Goal: Task Accomplishment & Management: Use online tool/utility

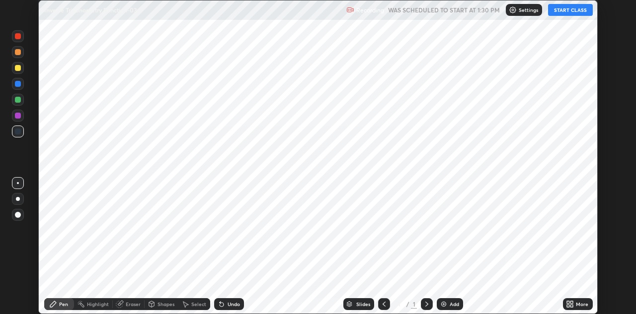
scroll to position [314, 635]
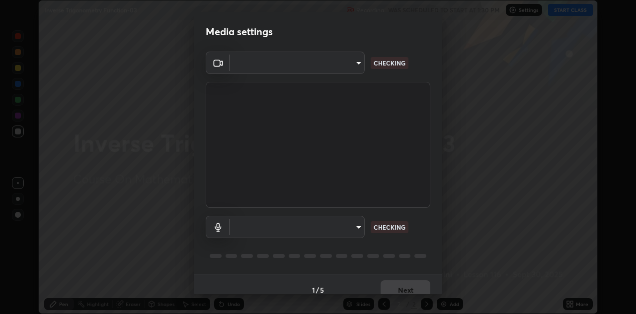
type input "6dd7f26dd43dc758996b1cf006e2949f7a02bee9d132d5f3f41e5eef0e7c266f"
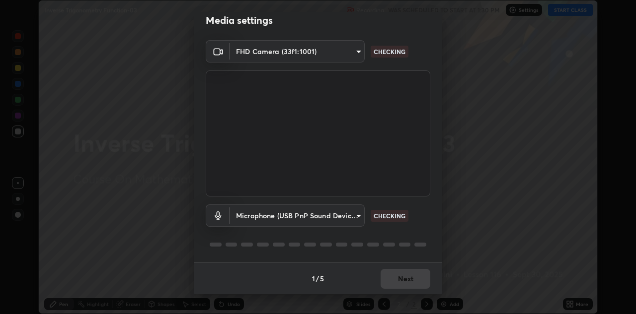
click at [357, 216] on body "Erase all Inverse Trigonometry Function-03 Recording WAS SCHEDULED TO START AT …" at bounding box center [318, 157] width 636 height 314
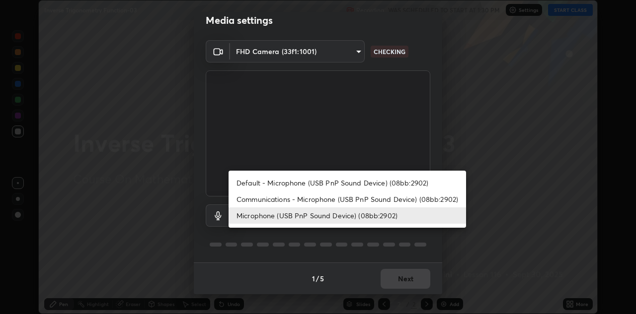
click at [359, 200] on li "Communications - Microphone (USB PnP Sound Device) (08bb:2902)" at bounding box center [346, 199] width 237 height 16
type input "communications"
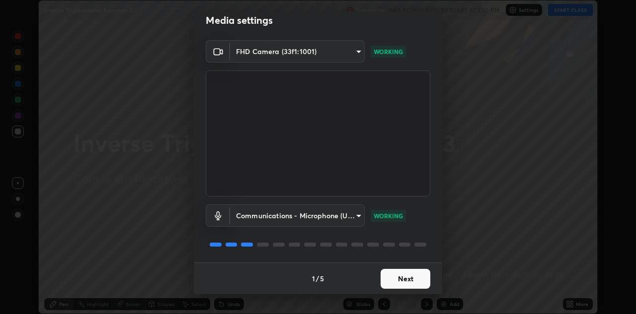
click at [395, 279] on button "Next" at bounding box center [405, 279] width 50 height 20
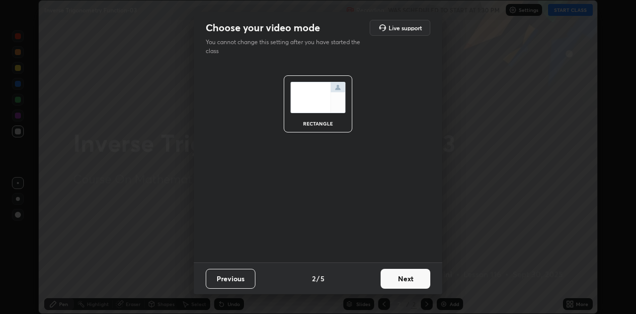
click at [397, 281] on button "Next" at bounding box center [405, 279] width 50 height 20
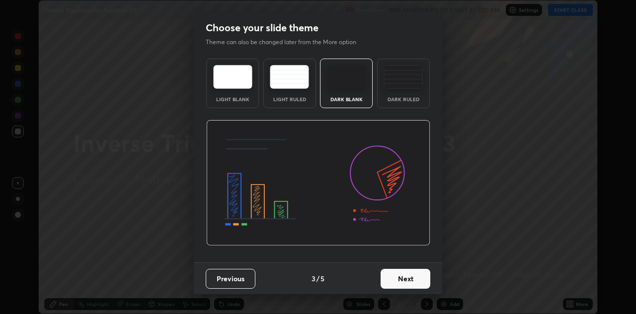
click at [397, 277] on button "Next" at bounding box center [405, 279] width 50 height 20
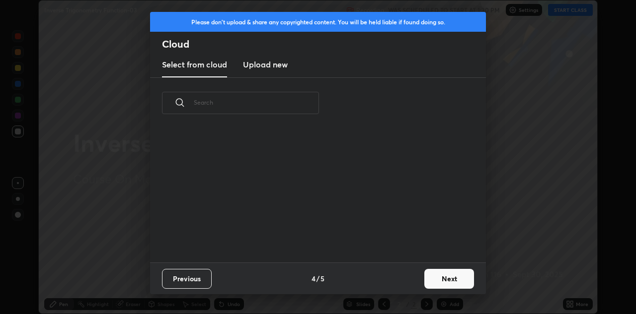
click at [408, 280] on div "Previous 4 / 5 Next" at bounding box center [318, 279] width 336 height 32
click at [439, 280] on button "Next" at bounding box center [449, 279] width 50 height 20
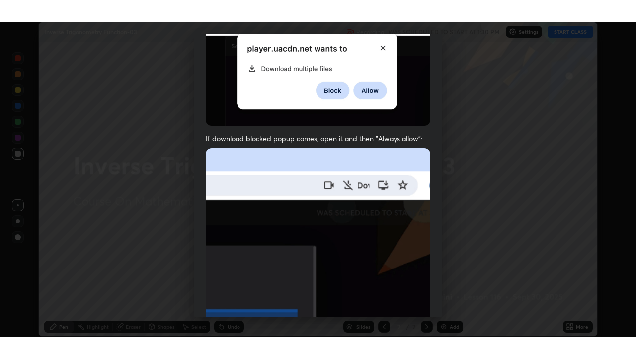
scroll to position [214, 0]
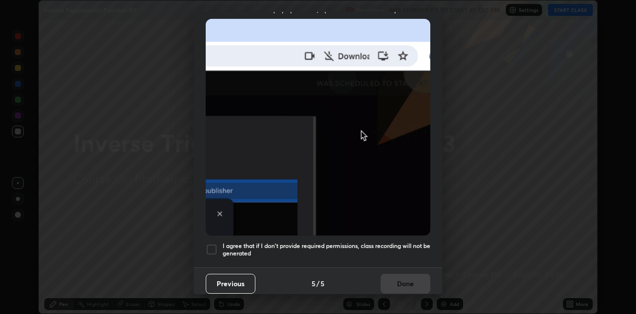
click at [358, 242] on h5 "I agree that if I don't provide required permissions, class recording will not …" at bounding box center [326, 249] width 208 height 15
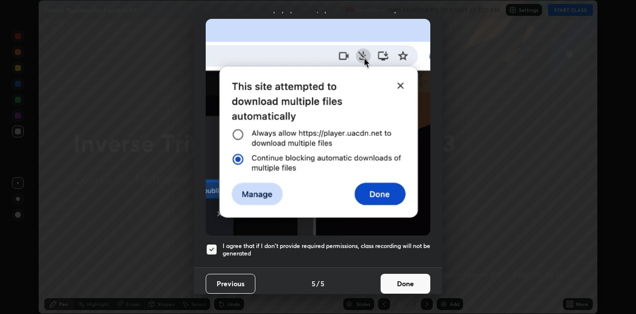
click at [402, 281] on button "Done" at bounding box center [405, 284] width 50 height 20
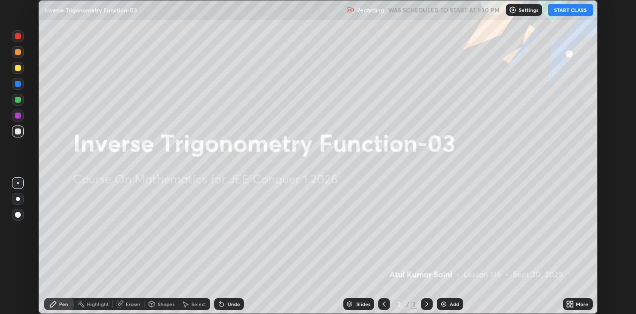
click at [568, 306] on icon at bounding box center [568, 306] width 2 height 2
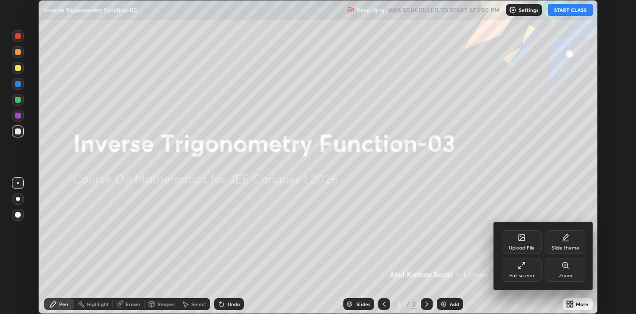
click at [525, 268] on icon at bounding box center [521, 266] width 8 height 8
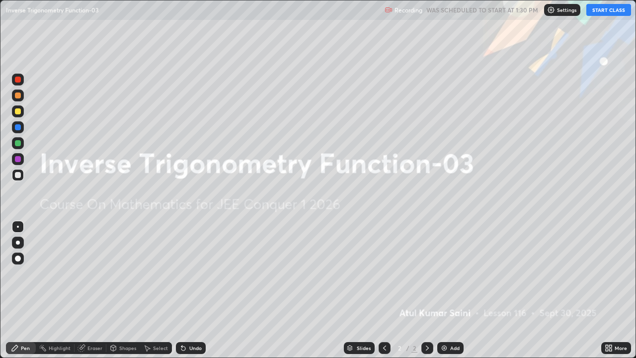
scroll to position [358, 636]
click at [599, 10] on button "START CLASS" at bounding box center [608, 10] width 45 height 12
click at [454, 314] on div "Add" at bounding box center [454, 347] width 9 height 5
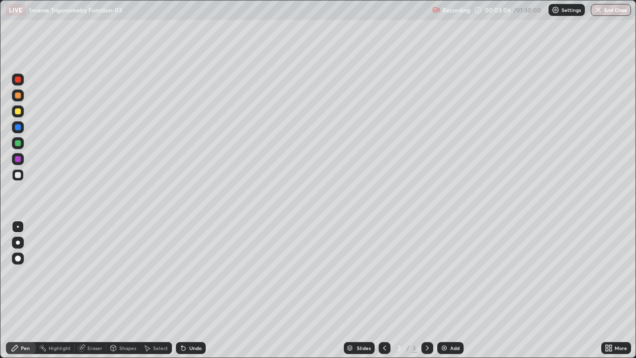
click at [18, 143] on div at bounding box center [18, 143] width 6 height 6
click at [189, 314] on div "Undo" at bounding box center [191, 348] width 30 height 12
click at [191, 314] on div "Undo" at bounding box center [195, 347] width 12 height 5
click at [88, 314] on div "Eraser" at bounding box center [94, 347] width 15 height 5
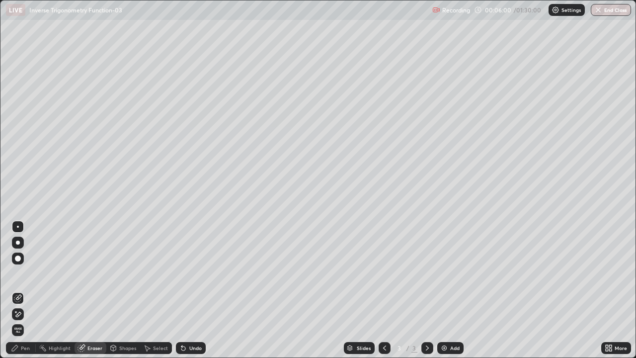
click at [19, 314] on div "Pen" at bounding box center [21, 348] width 30 height 12
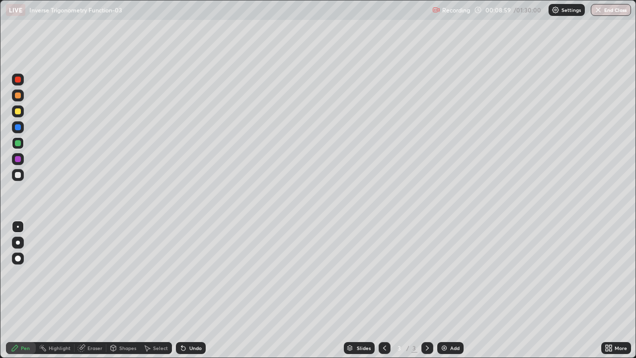
click at [454, 314] on div "Add" at bounding box center [454, 347] width 9 height 5
click at [23, 177] on div at bounding box center [18, 175] width 12 height 12
click at [194, 314] on div "Undo" at bounding box center [195, 347] width 12 height 5
click at [20, 146] on div at bounding box center [18, 143] width 12 height 12
click at [448, 314] on div "Add" at bounding box center [450, 348] width 26 height 12
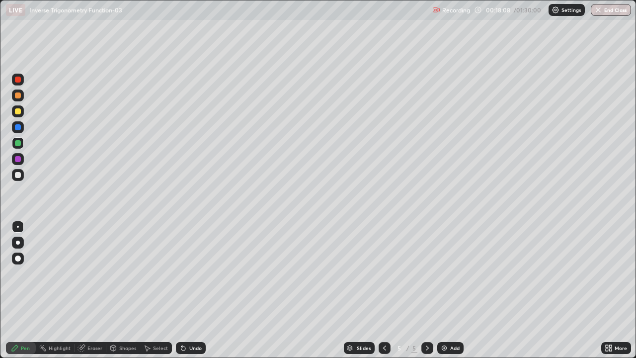
click at [187, 314] on div "Undo" at bounding box center [191, 348] width 30 height 12
click at [189, 314] on div "Undo" at bounding box center [195, 347] width 12 height 5
click at [190, 314] on div "Undo" at bounding box center [191, 348] width 30 height 12
click at [191, 314] on div "Undo" at bounding box center [191, 348] width 30 height 12
click at [158, 314] on div "Select" at bounding box center [160, 347] width 15 height 5
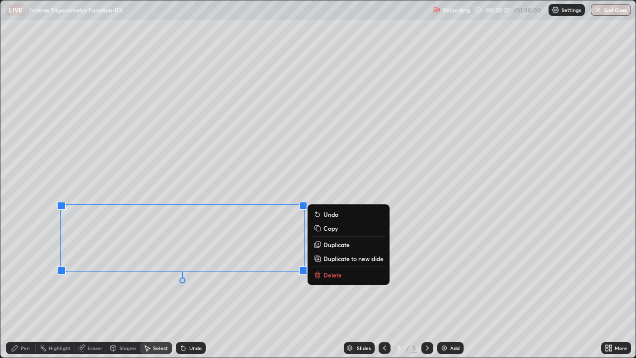
click at [329, 230] on p "Copy" at bounding box center [330, 228] width 14 height 8
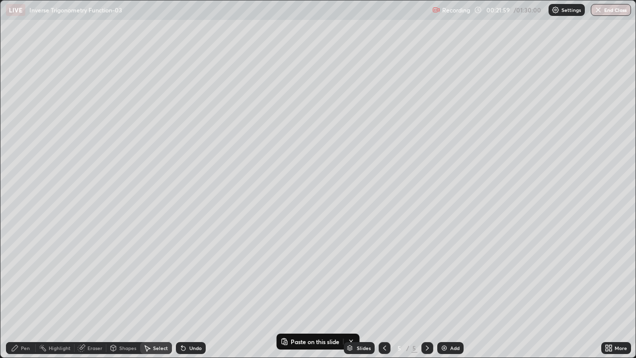
click at [505, 289] on div "0 ° Undo Copy Paste here Duplicate Duplicate to new slide Delete" at bounding box center [317, 178] width 635 height 357
click at [452, 314] on div "Add" at bounding box center [450, 348] width 26 height 12
click at [78, 68] on p "Paste here" at bounding box center [86, 68] width 29 height 8
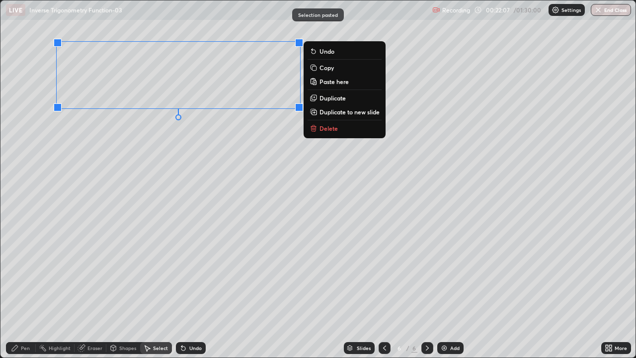
click at [80, 221] on div "0 ° Undo Copy Paste here Duplicate Duplicate to new slide Delete" at bounding box center [317, 178] width 635 height 357
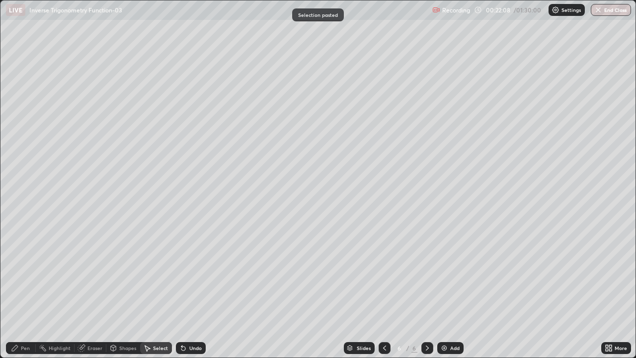
click at [24, 314] on div "Pen" at bounding box center [21, 348] width 30 height 12
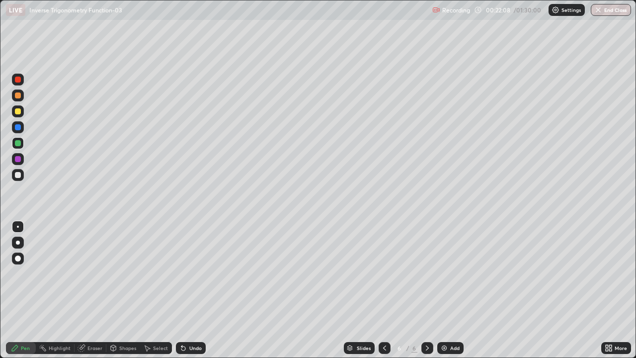
click at [20, 175] on div at bounding box center [18, 175] width 6 height 6
click at [93, 314] on div "Eraser" at bounding box center [94, 347] width 15 height 5
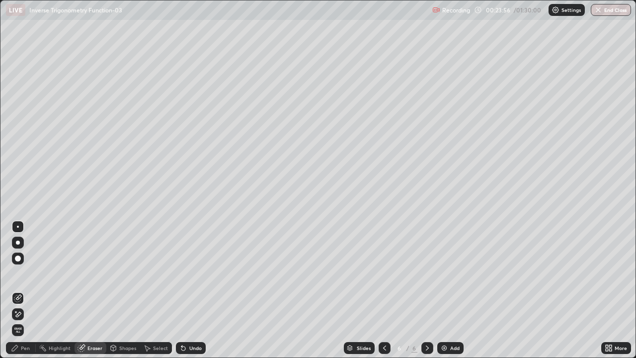
click at [22, 314] on div at bounding box center [18, 314] width 12 height 12
click at [19, 314] on div "Pen" at bounding box center [21, 348] width 30 height 12
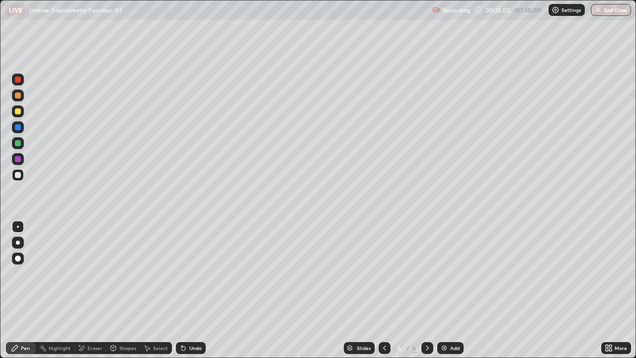
click at [17, 127] on div at bounding box center [18, 127] width 6 height 6
click at [451, 314] on div "Add" at bounding box center [454, 347] width 9 height 5
click at [382, 314] on icon at bounding box center [384, 348] width 8 height 8
click at [426, 314] on icon at bounding box center [427, 347] width 3 height 5
click at [188, 314] on div "Undo" at bounding box center [191, 348] width 30 height 12
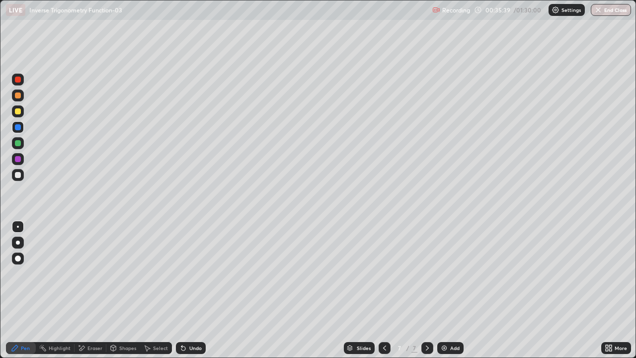
click at [189, 314] on div "Undo" at bounding box center [191, 348] width 30 height 12
click at [191, 314] on div "Undo" at bounding box center [189, 348] width 34 height 20
click at [192, 314] on div "Undo" at bounding box center [195, 347] width 12 height 5
click at [194, 314] on div "Undo" at bounding box center [195, 347] width 12 height 5
click at [193, 314] on div "Undo" at bounding box center [195, 347] width 12 height 5
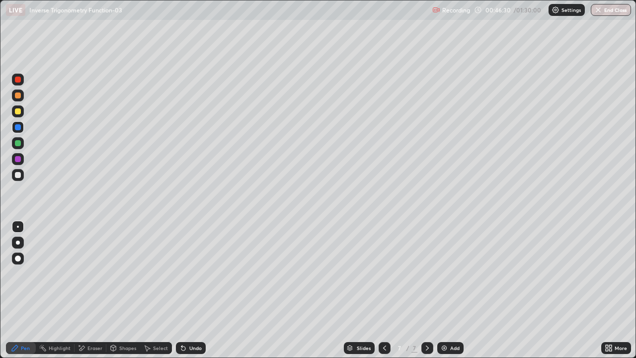
click at [452, 314] on div "Add" at bounding box center [454, 347] width 9 height 5
click at [189, 314] on div "Undo" at bounding box center [195, 347] width 12 height 5
click at [18, 142] on div at bounding box center [18, 143] width 6 height 6
click at [192, 314] on div "Undo" at bounding box center [191, 348] width 30 height 12
click at [23, 112] on div at bounding box center [18, 111] width 12 height 12
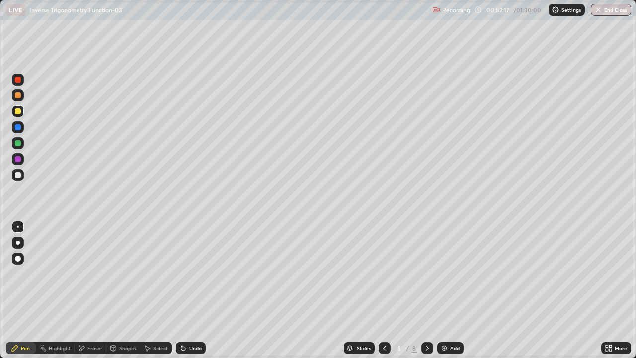
click at [91, 314] on div "Eraser" at bounding box center [90, 348] width 32 height 12
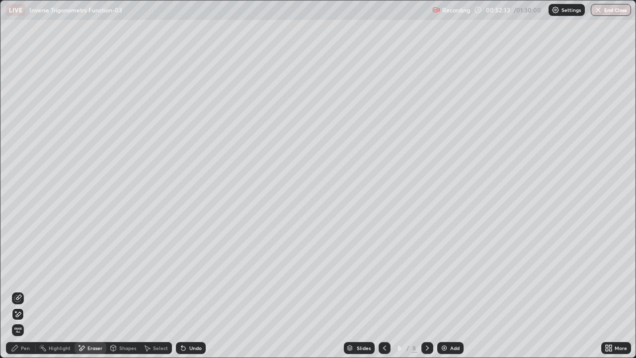
click at [30, 314] on div "Pen" at bounding box center [21, 348] width 30 height 12
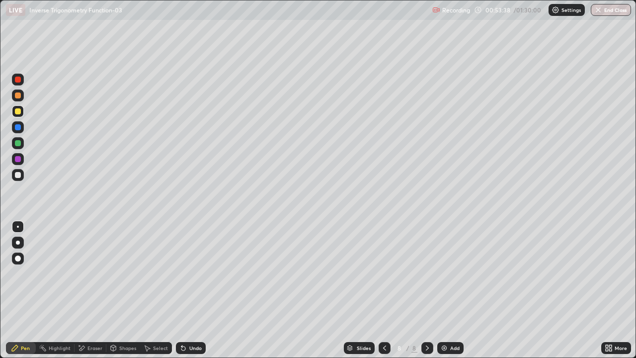
click at [189, 314] on div "Undo" at bounding box center [195, 347] width 12 height 5
click at [186, 314] on div "Undo" at bounding box center [191, 348] width 30 height 12
click at [187, 314] on div "Undo" at bounding box center [191, 348] width 30 height 12
click at [190, 314] on div "Undo" at bounding box center [195, 347] width 12 height 5
click at [192, 314] on div "Undo" at bounding box center [195, 347] width 12 height 5
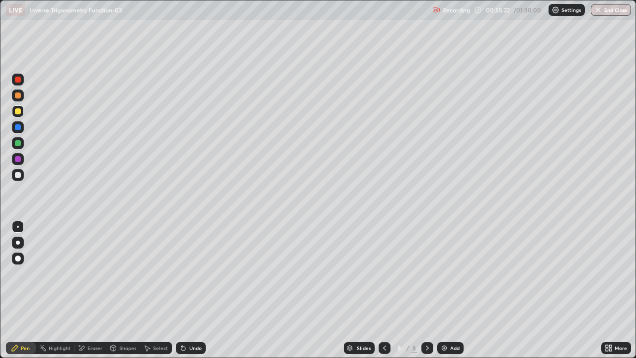
click at [193, 314] on div "Undo" at bounding box center [195, 347] width 12 height 5
click at [194, 314] on div "Undo" at bounding box center [195, 347] width 12 height 5
click at [193, 314] on div "Undo" at bounding box center [195, 347] width 12 height 5
click at [194, 314] on div "Undo" at bounding box center [195, 347] width 12 height 5
click at [193, 314] on div "Undo" at bounding box center [195, 347] width 12 height 5
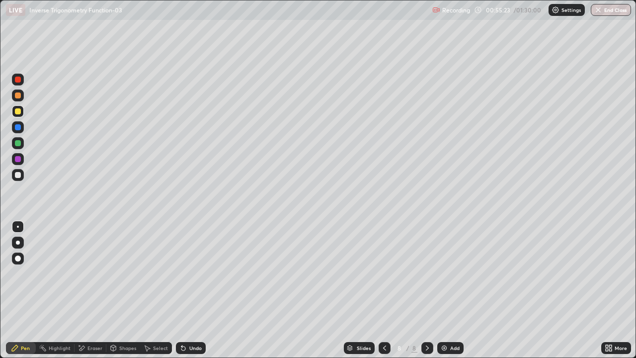
click at [190, 314] on div "Undo" at bounding box center [195, 347] width 12 height 5
click at [447, 314] on img at bounding box center [444, 348] width 8 height 8
click at [94, 314] on div "Eraser" at bounding box center [94, 347] width 15 height 5
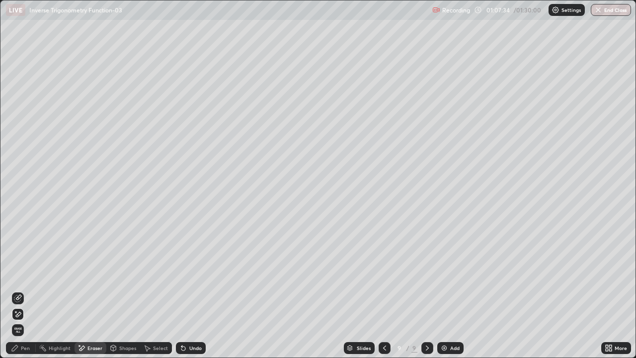
click at [25, 314] on div "Pen" at bounding box center [21, 348] width 30 height 12
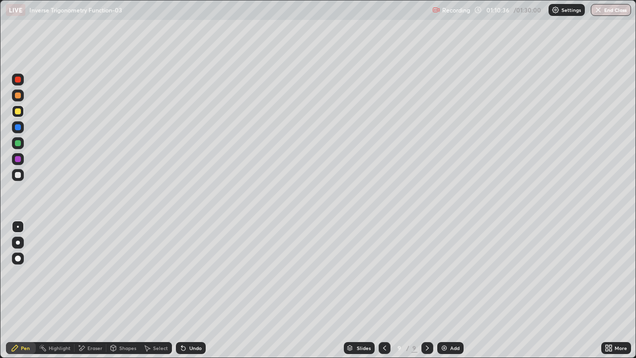
click at [160, 314] on div "Select" at bounding box center [160, 347] width 15 height 5
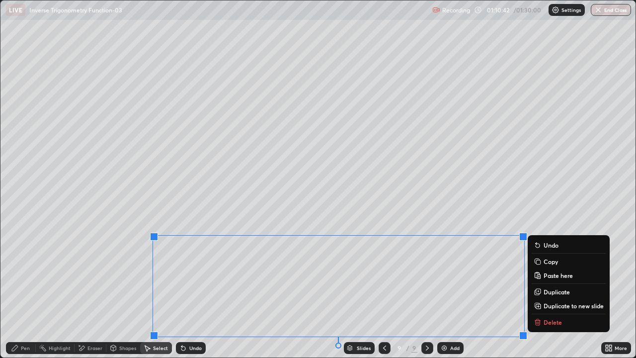
click at [549, 262] on p "Copy" at bounding box center [550, 261] width 14 height 8
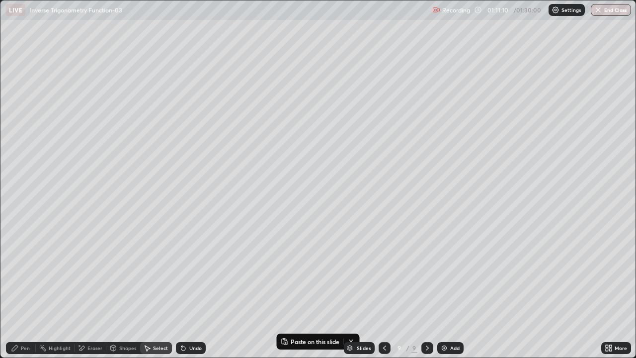
click at [447, 314] on div "Add" at bounding box center [450, 348] width 26 height 12
click at [69, 69] on p "Paste here" at bounding box center [78, 71] width 29 height 8
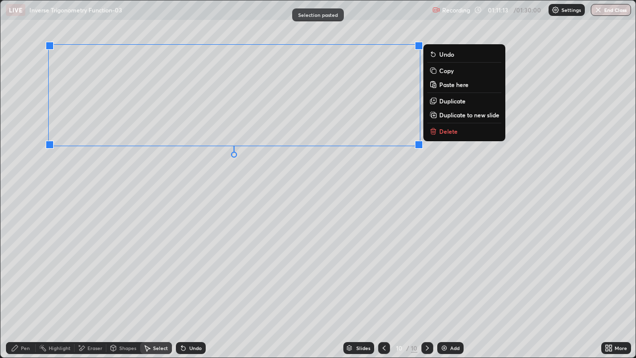
click at [89, 221] on div "0 ° Undo Copy Paste here Duplicate Duplicate to new slide Delete" at bounding box center [317, 178] width 635 height 357
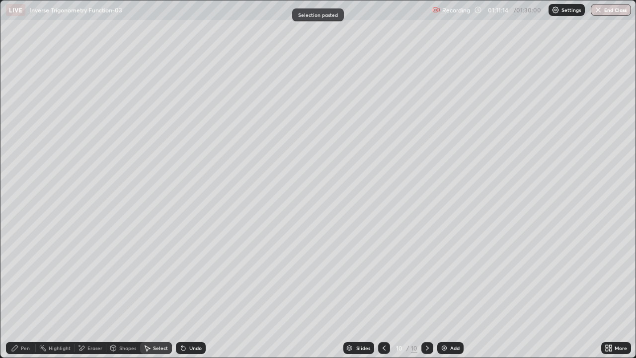
click at [20, 314] on div "Pen" at bounding box center [21, 348] width 30 height 12
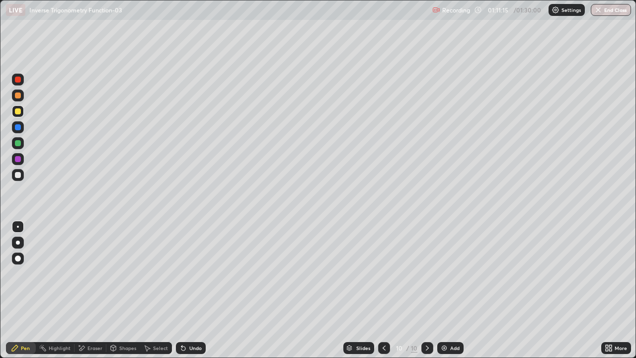
click at [19, 176] on div at bounding box center [18, 175] width 6 height 6
click at [385, 314] on div at bounding box center [384, 348] width 12 height 12
click at [157, 314] on div "Select" at bounding box center [156, 348] width 32 height 12
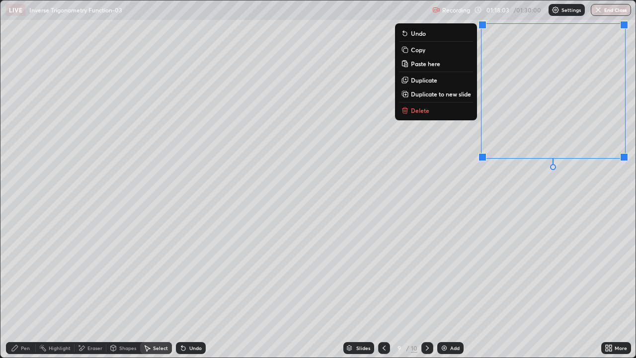
click at [418, 50] on p "Copy" at bounding box center [418, 50] width 14 height 8
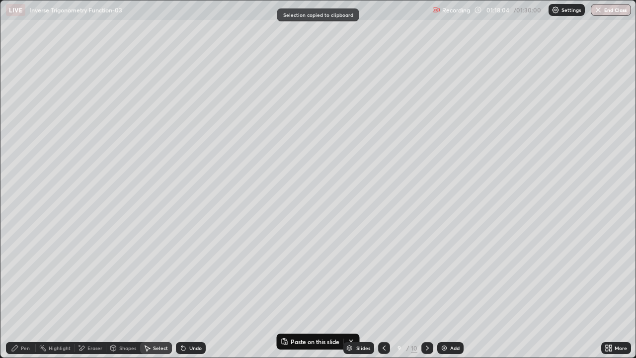
click at [445, 314] on img at bounding box center [444, 348] width 8 height 8
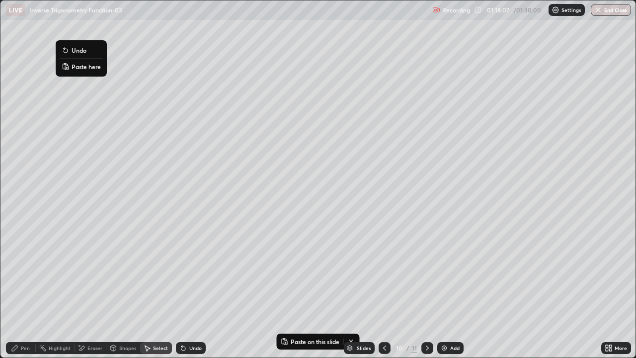
click at [74, 65] on p "Paste here" at bounding box center [86, 67] width 29 height 8
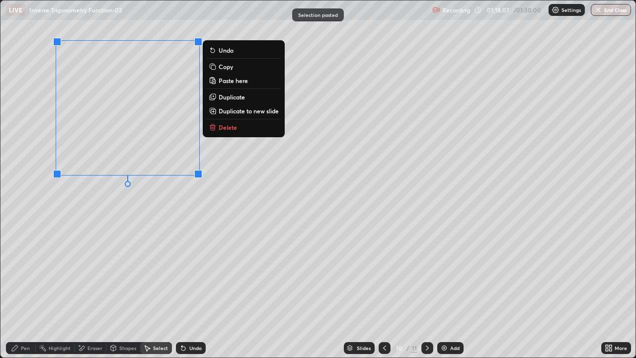
click at [75, 214] on div "0 ° Undo Copy Paste here Duplicate Duplicate to new slide Delete" at bounding box center [317, 178] width 635 height 357
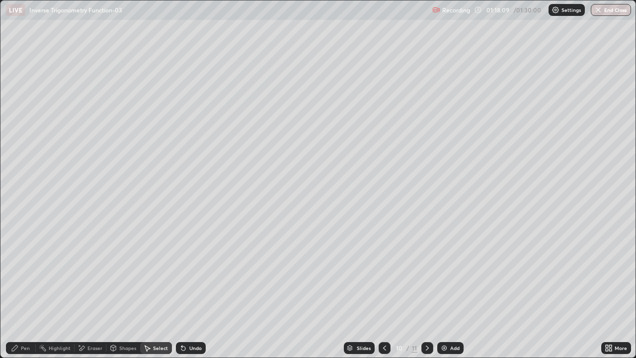
click at [94, 314] on div "Eraser" at bounding box center [94, 347] width 15 height 5
click at [25, 314] on div "Pen" at bounding box center [25, 347] width 9 height 5
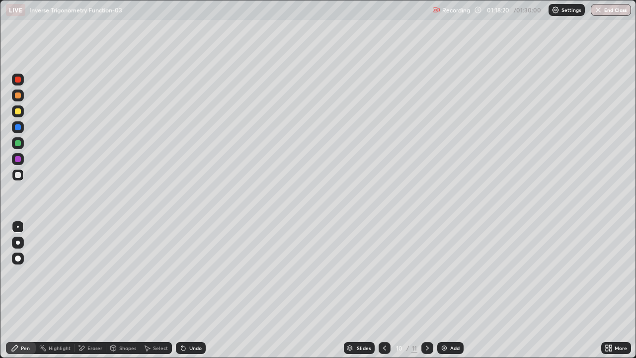
click at [186, 314] on div "Undo" at bounding box center [191, 348] width 30 height 12
click at [198, 314] on div "Undo" at bounding box center [195, 347] width 12 height 5
click at [196, 314] on div "Undo" at bounding box center [195, 347] width 12 height 5
click at [193, 314] on div "Undo" at bounding box center [195, 347] width 12 height 5
click at [188, 314] on div "Undo" at bounding box center [191, 348] width 30 height 12
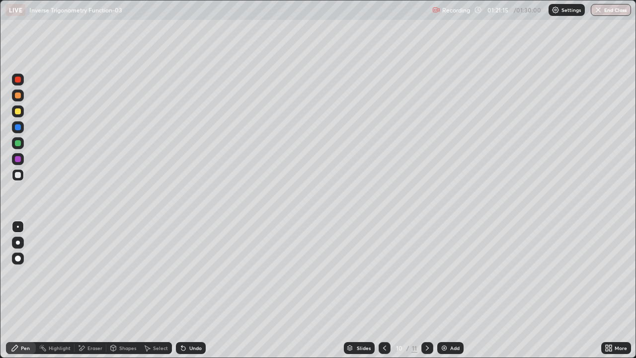
click at [187, 314] on div "Undo" at bounding box center [191, 348] width 30 height 12
click at [189, 314] on div "Undo" at bounding box center [195, 347] width 12 height 5
click at [190, 314] on div "Undo" at bounding box center [195, 347] width 12 height 5
click at [191, 314] on div "Undo" at bounding box center [195, 347] width 12 height 5
click at [444, 314] on img at bounding box center [444, 348] width 8 height 8
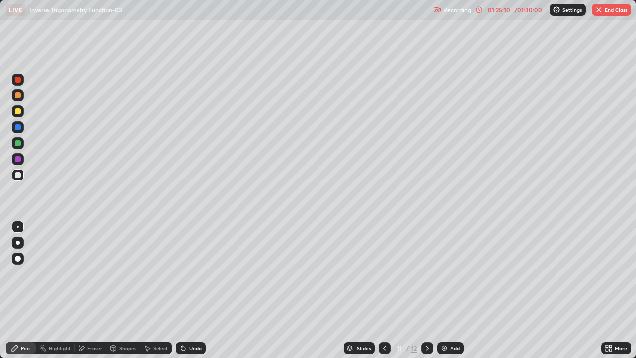
click at [379, 314] on div at bounding box center [384, 348] width 12 height 12
click at [612, 13] on button "End Class" at bounding box center [610, 10] width 39 height 12
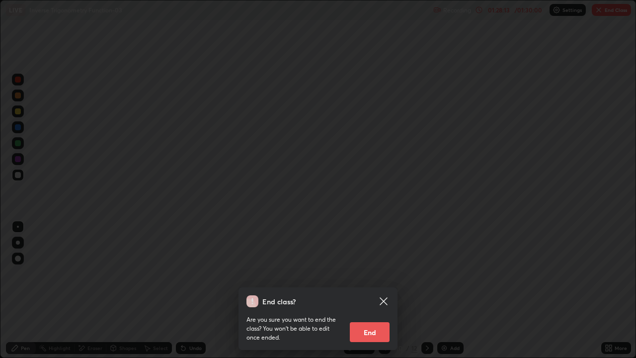
click at [373, 314] on button "End" at bounding box center [370, 332] width 40 height 20
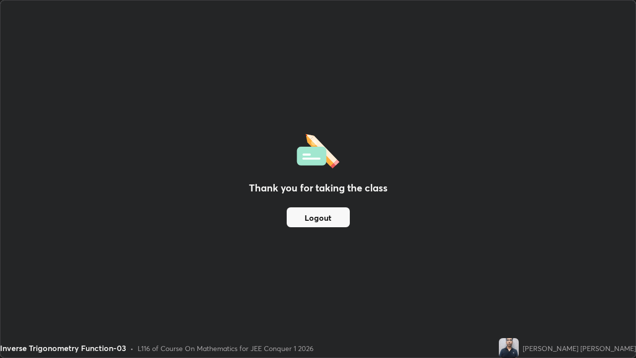
click at [324, 226] on button "Logout" at bounding box center [318, 217] width 63 height 20
click at [320, 215] on button "Logout" at bounding box center [318, 217] width 63 height 20
